Goal: Task Accomplishment & Management: Manage account settings

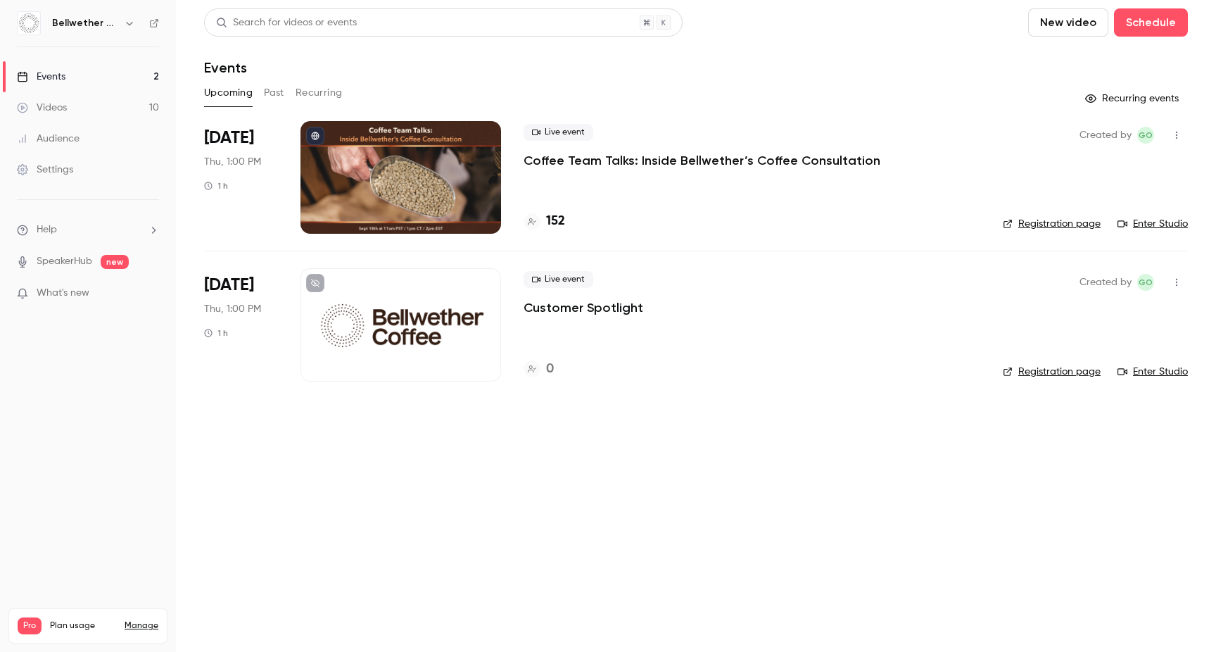
click at [584, 165] on p "Coffee Team Talks: Inside Bellwether’s Coffee Consultation" at bounding box center [702, 160] width 357 height 17
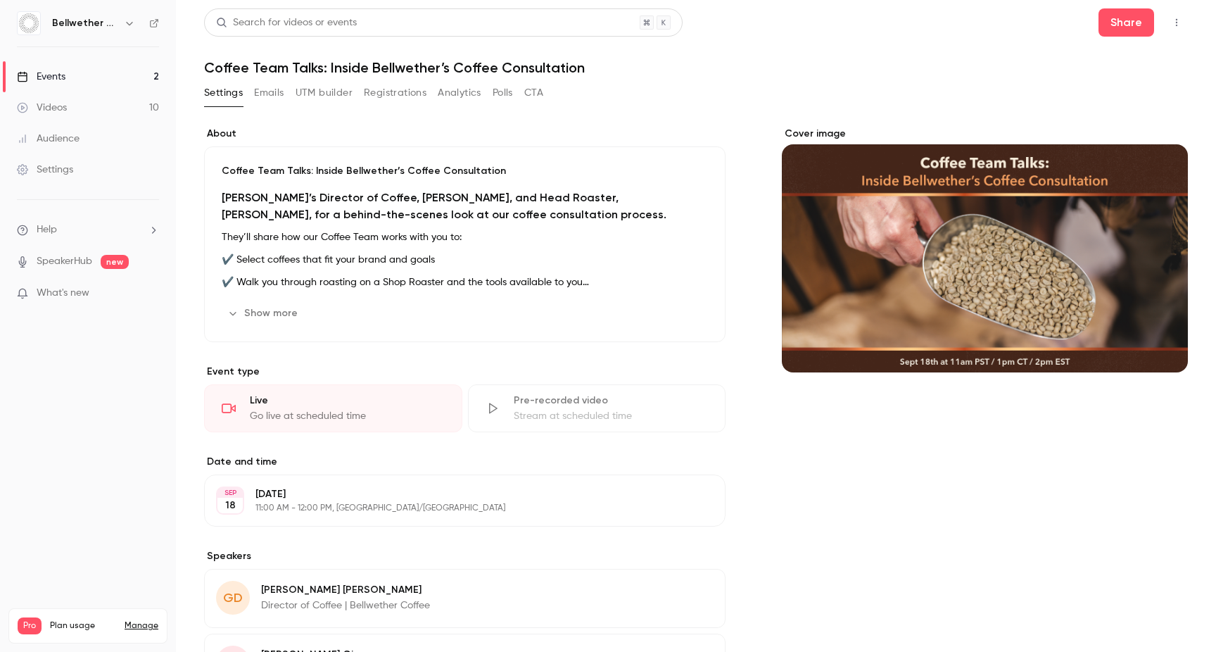
click at [379, 100] on button "Registrations" at bounding box center [395, 93] width 63 height 23
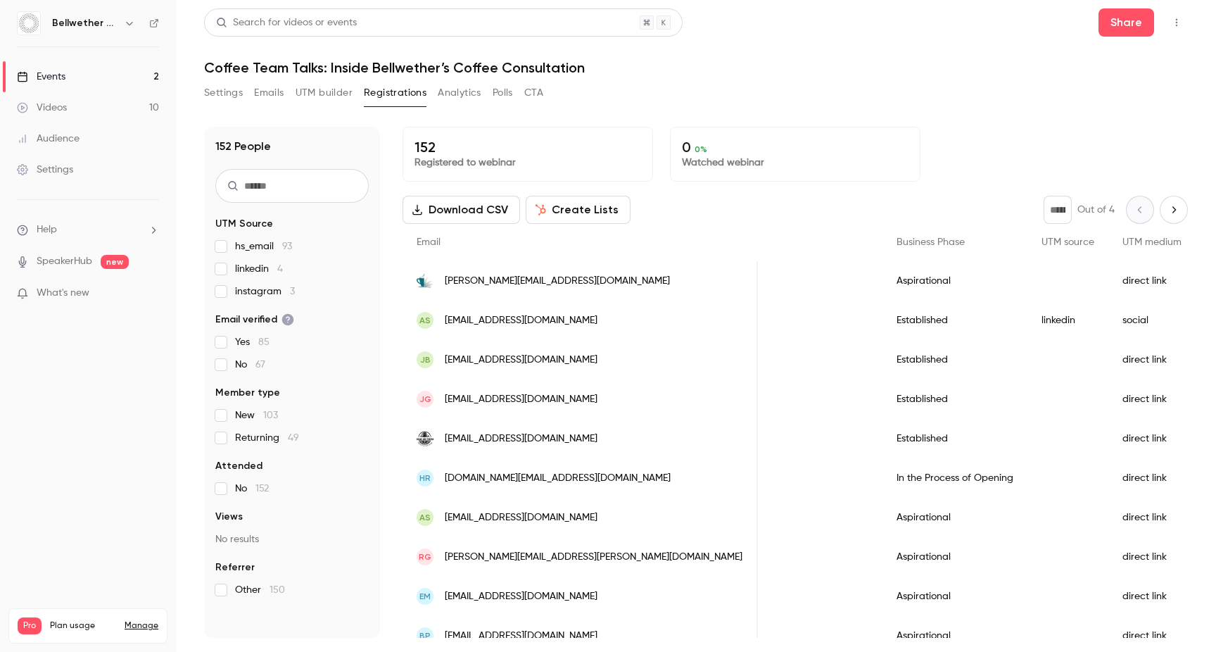
click at [1122, 245] on span "UTM medium" at bounding box center [1151, 242] width 59 height 10
click at [218, 95] on button "Settings" at bounding box center [223, 93] width 39 height 23
